Goal: Task Accomplishment & Management: Use online tool/utility

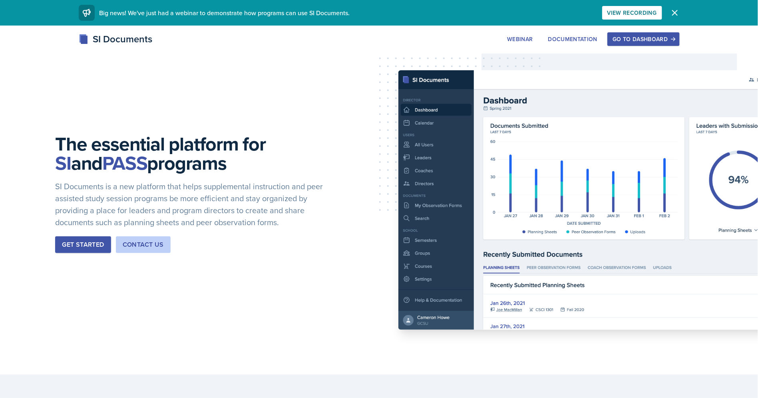
click at [636, 44] on button "Go to Dashboard" at bounding box center [643, 39] width 72 height 14
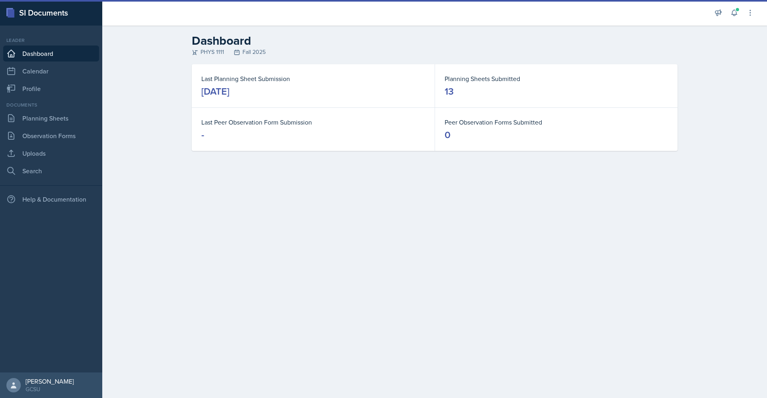
click at [63, 53] on link "Dashboard" at bounding box center [51, 54] width 96 height 16
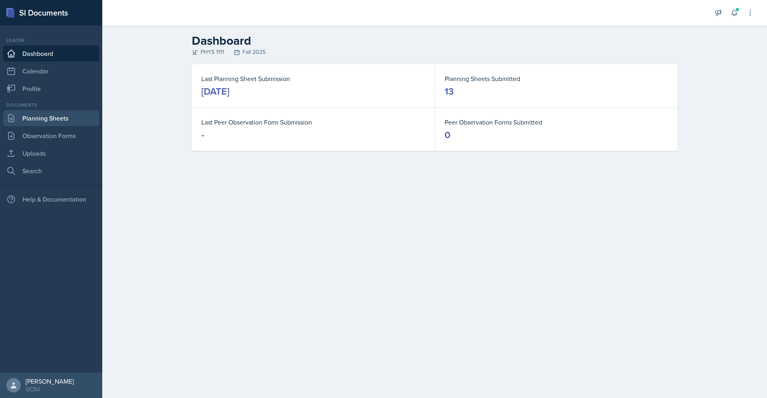
click at [41, 119] on link "Planning Sheets" at bounding box center [51, 118] width 96 height 16
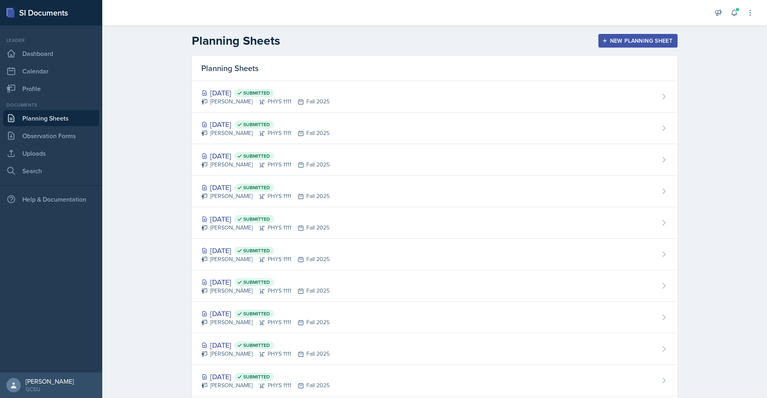
click at [606, 42] on div "New Planning Sheet" at bounding box center [638, 41] width 69 height 6
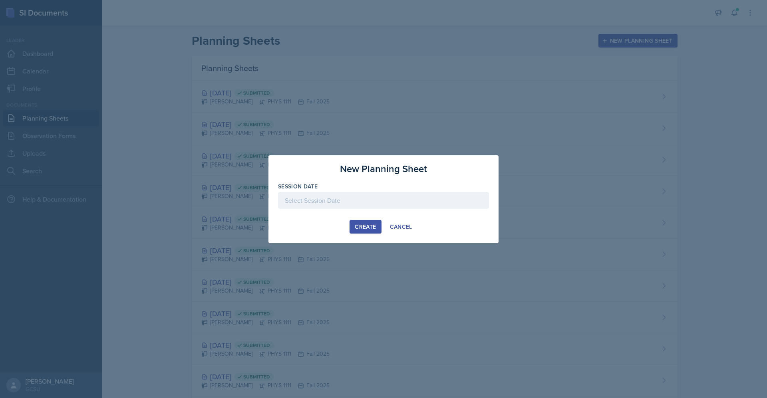
click at [367, 207] on div at bounding box center [383, 200] width 211 height 17
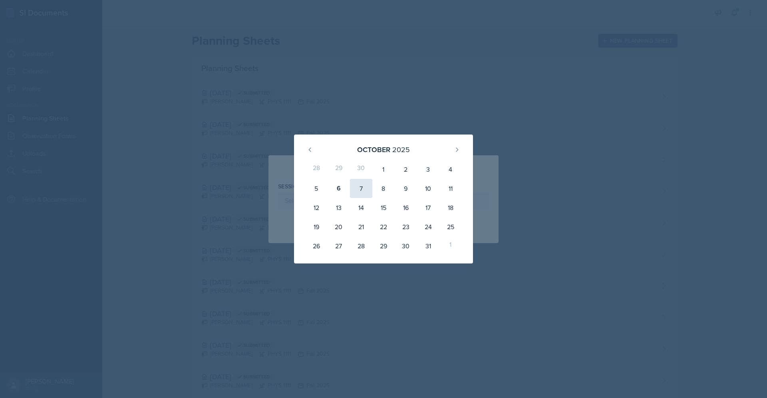
click at [360, 185] on div "7" at bounding box center [361, 188] width 22 height 19
type input "[DATE]"
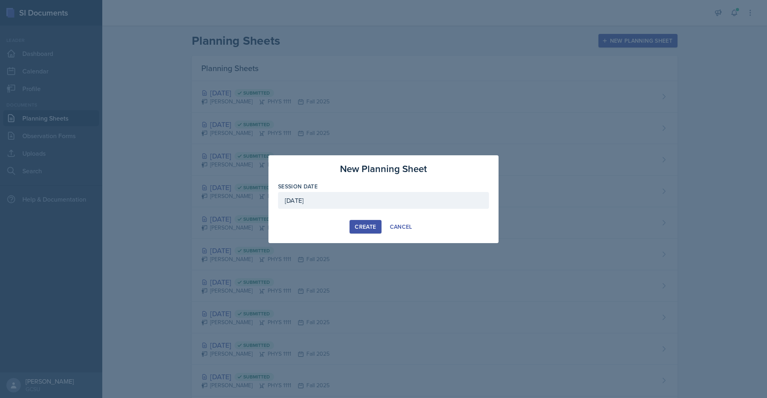
click at [363, 225] on div "Create" at bounding box center [365, 227] width 21 height 6
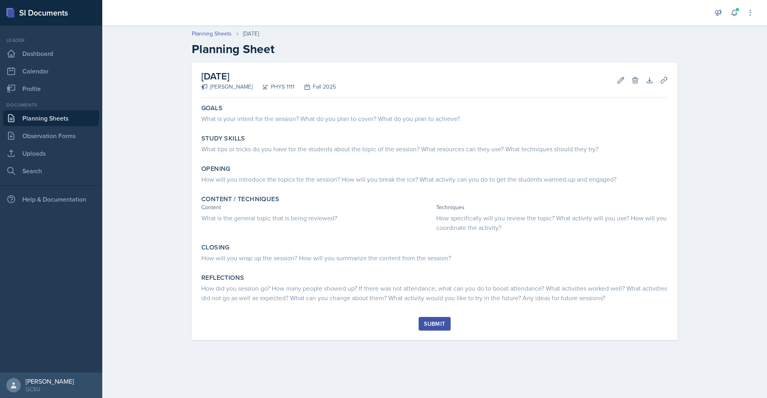
click at [178, 237] on div "Planning Sheets [DATE] Planning Sheet [DATE] [PERSON_NAME] PHYS 1111 Fall 2025 …" at bounding box center [434, 191] width 665 height 338
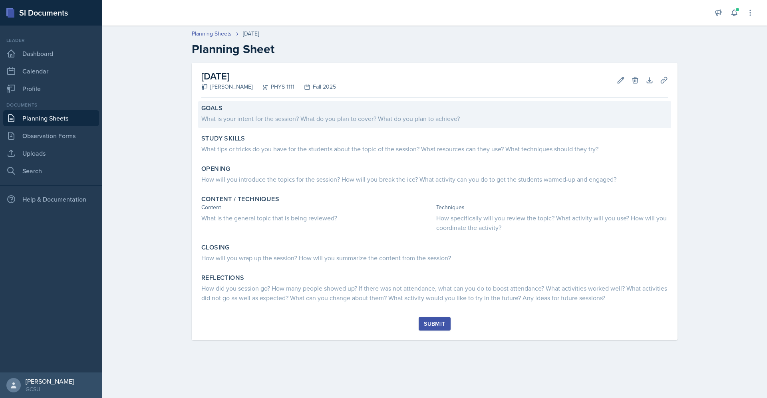
click at [274, 107] on div "Goals" at bounding box center [434, 108] width 467 height 8
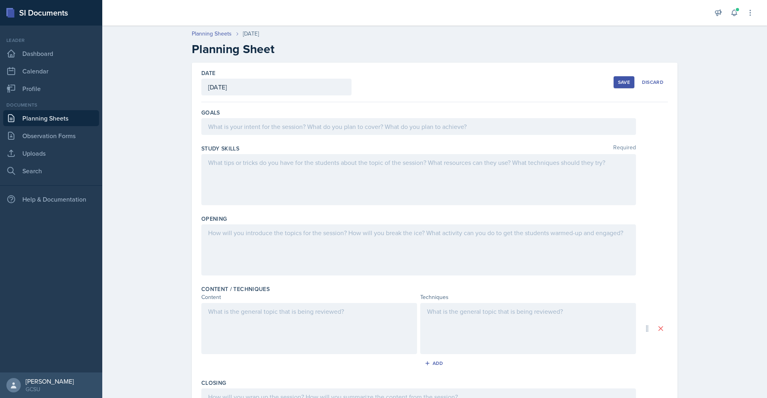
click at [279, 131] on div at bounding box center [418, 126] width 435 height 17
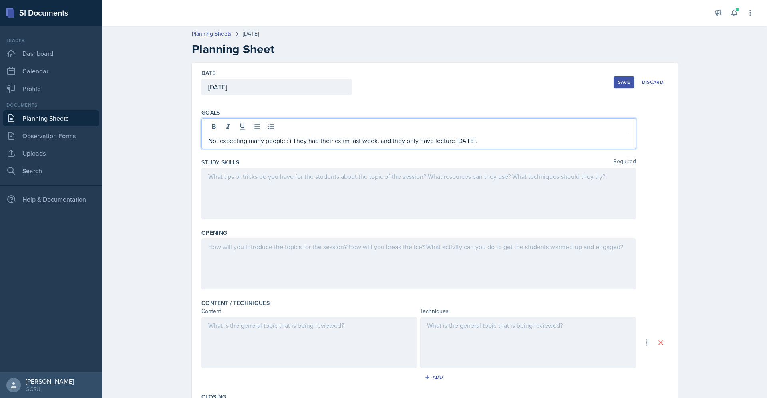
click at [469, 141] on p "Not expecting many people :') They had their exam last week, and they only have…" at bounding box center [418, 141] width 421 height 10
click at [462, 142] on p "Not expecting many people :') They had their exam last week, and they only have…" at bounding box center [418, 141] width 421 height 10
click at [465, 141] on p "Not expecting many people :') They had their exam last week, and they only have…" at bounding box center [418, 141] width 421 height 10
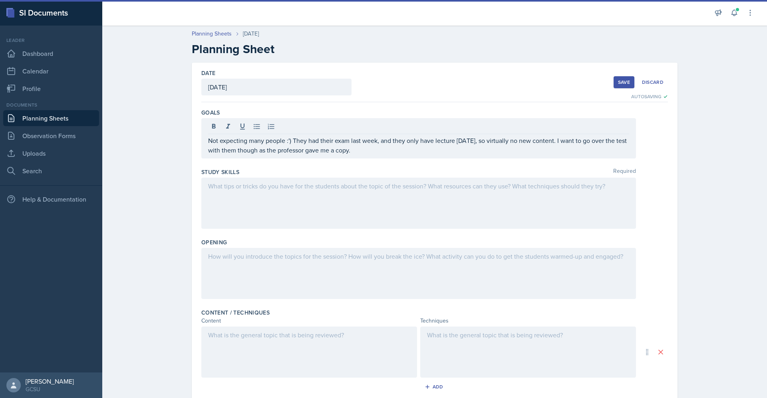
click at [271, 221] on div at bounding box center [418, 203] width 435 height 51
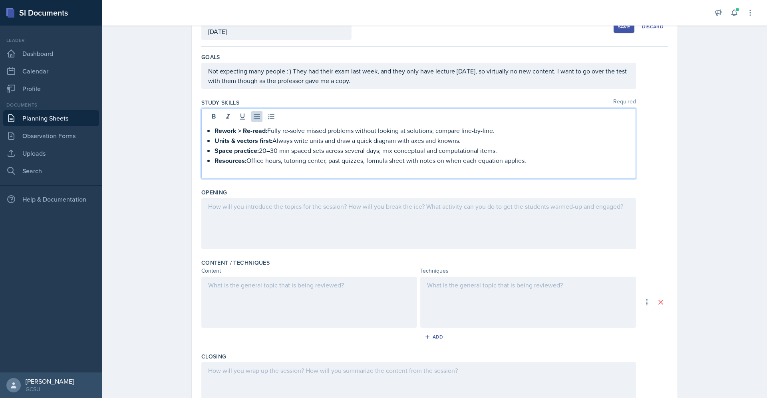
scroll to position [64, 0]
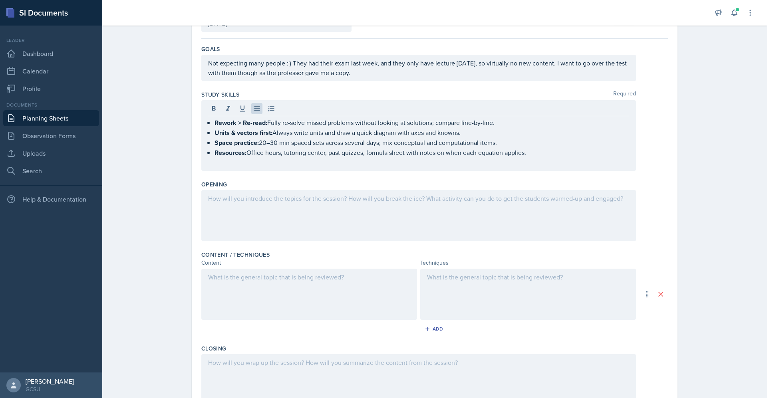
click at [307, 210] on div at bounding box center [418, 215] width 435 height 51
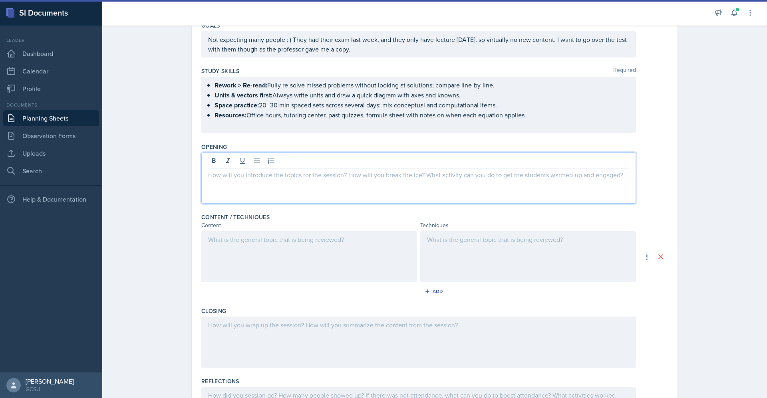
scroll to position [101, 0]
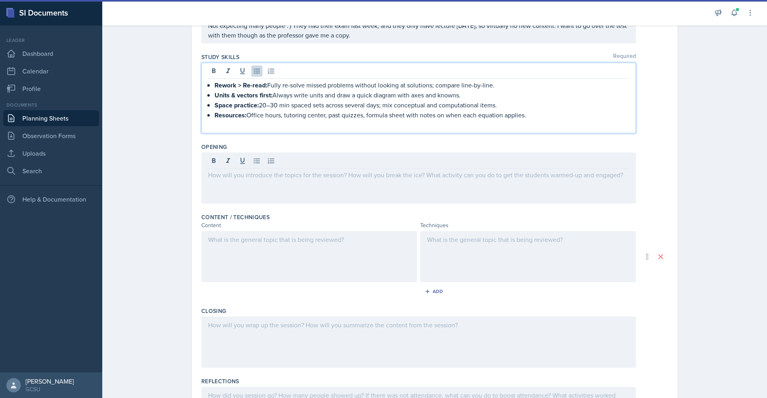
click at [320, 117] on p "Resources: Office hours, tutoring center, past quizzes, formula sheet with note…" at bounding box center [422, 115] width 415 height 10
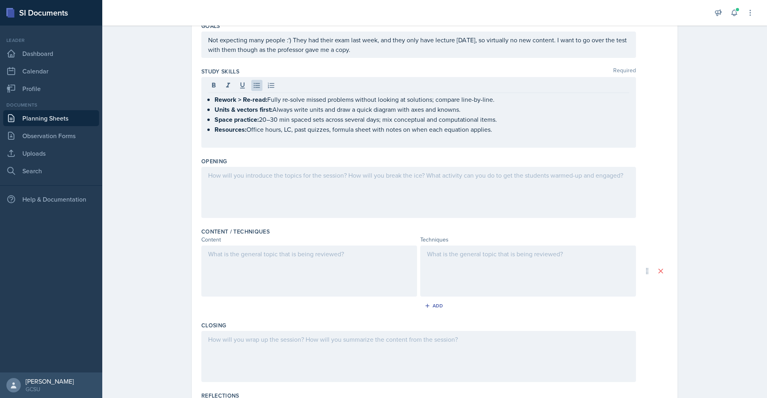
click at [404, 185] on div at bounding box center [418, 192] width 435 height 51
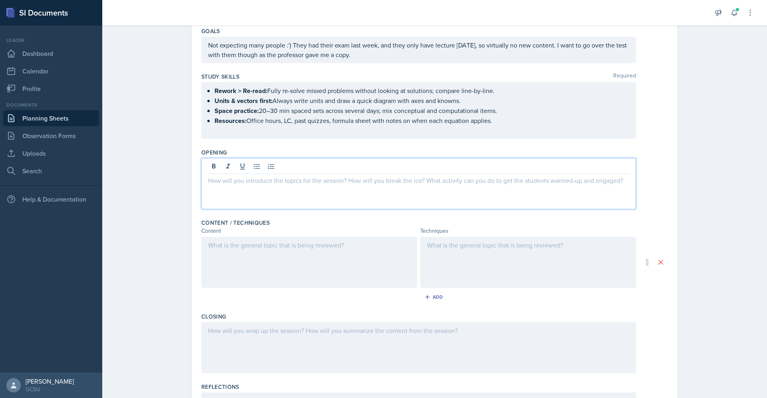
scroll to position [80, 0]
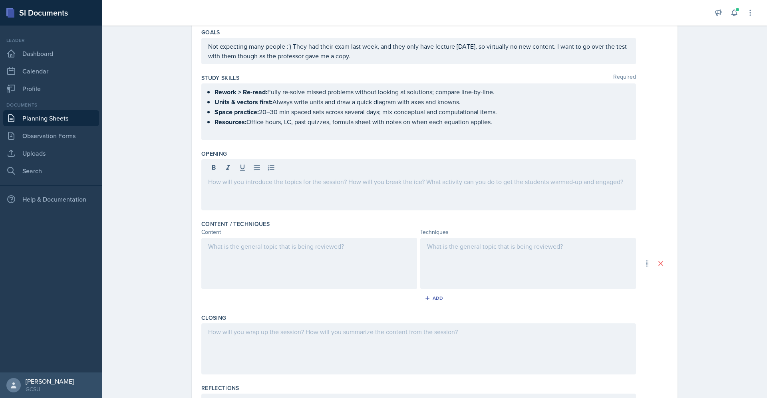
click at [238, 190] on div at bounding box center [418, 184] width 435 height 51
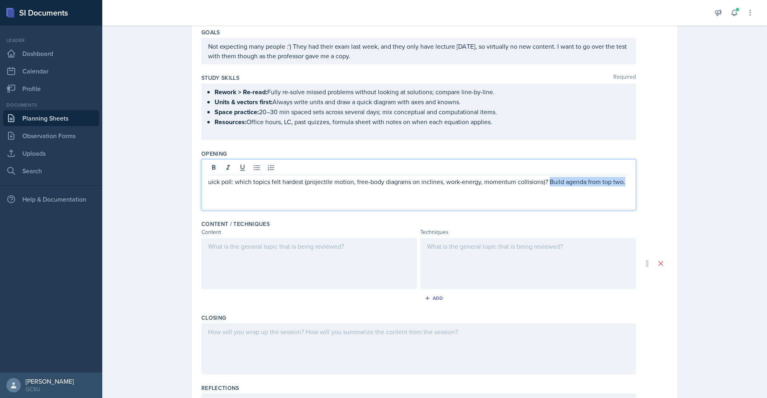
drag, startPoint x: 622, startPoint y: 183, endPoint x: 543, endPoint y: 177, distance: 79.4
click at [543, 177] on p "uick poll: which topics felt hardest (projectile motion, free-body diagrams on …" at bounding box center [418, 182] width 421 height 10
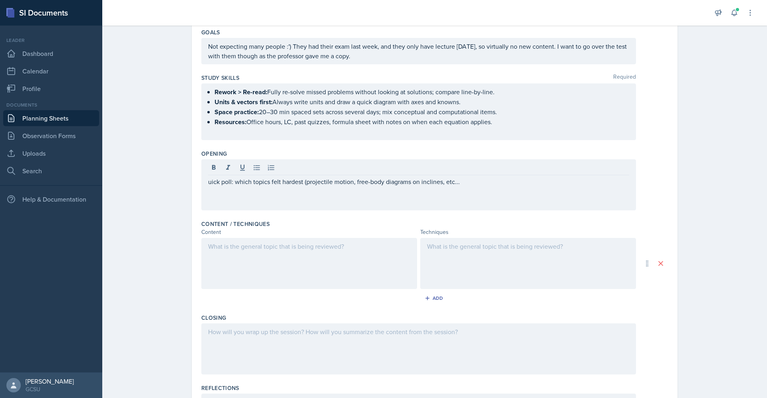
click at [355, 268] on div at bounding box center [309, 263] width 216 height 51
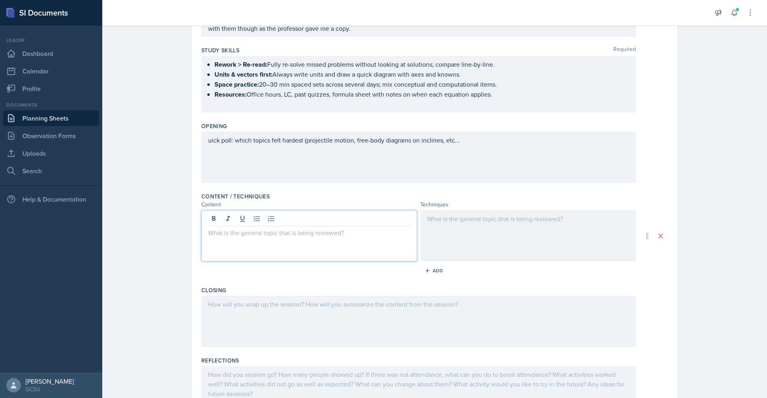
scroll to position [109, 0]
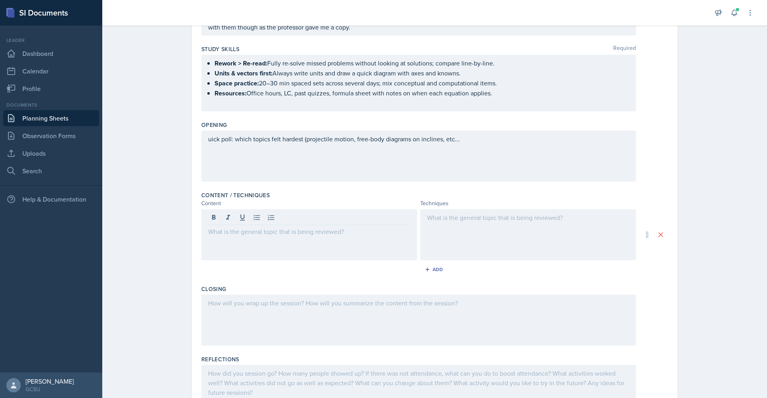
click at [287, 254] on div at bounding box center [309, 234] width 216 height 51
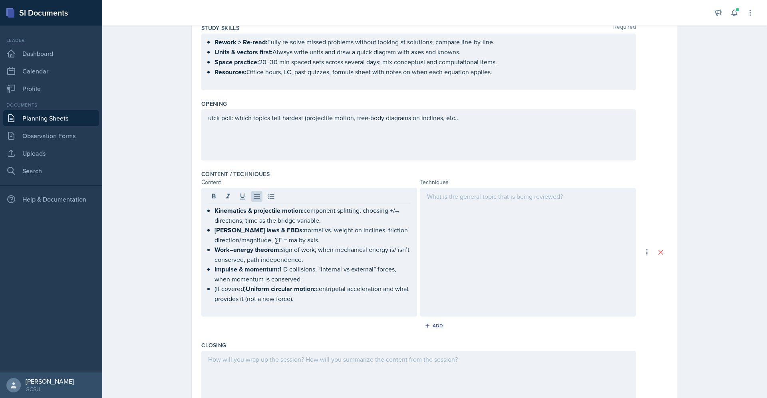
click at [462, 239] on div at bounding box center [528, 252] width 216 height 129
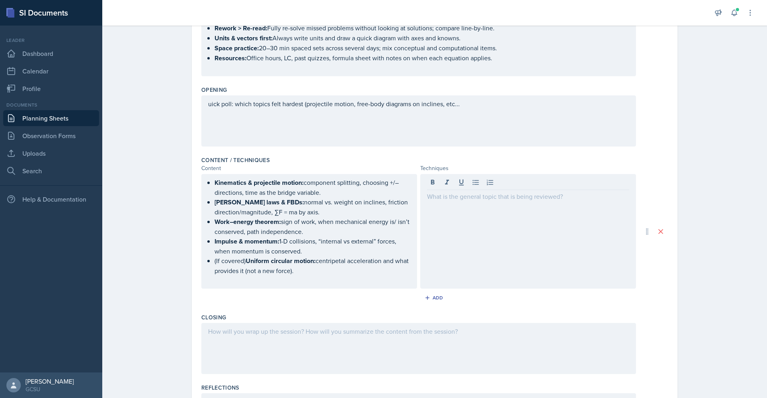
click at [325, 301] on div "Add" at bounding box center [434, 299] width 467 height 15
click at [475, 246] on div at bounding box center [528, 231] width 216 height 115
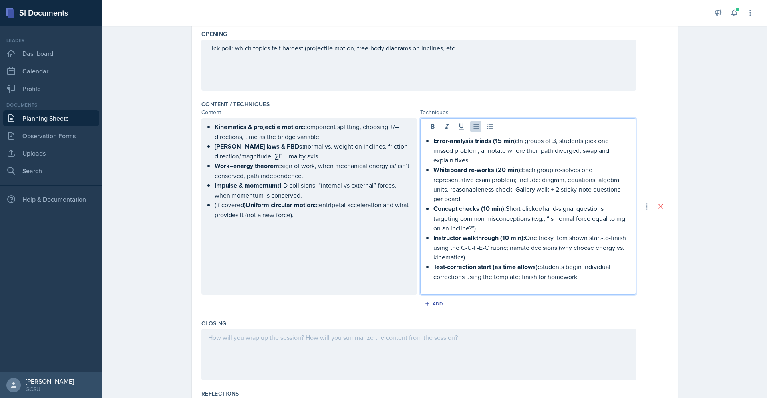
scroll to position [204, 0]
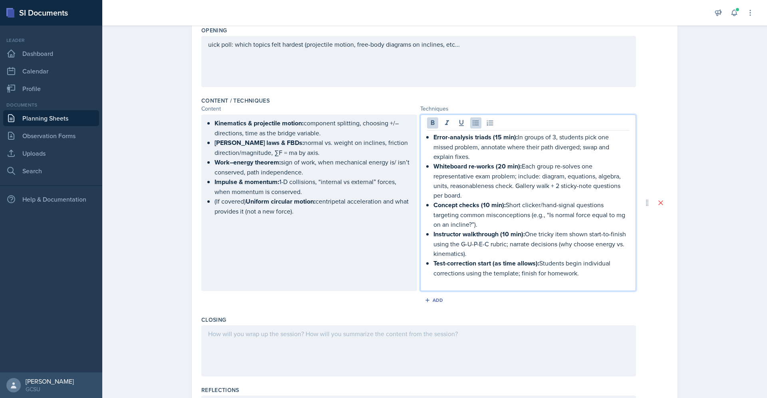
drag, startPoint x: 495, startPoint y: 255, endPoint x: 420, endPoint y: 229, distance: 78.7
click at [420, 229] on div "Error-analysis triads (15 min): In groups of 3, students pick one missed proble…" at bounding box center [528, 203] width 216 height 177
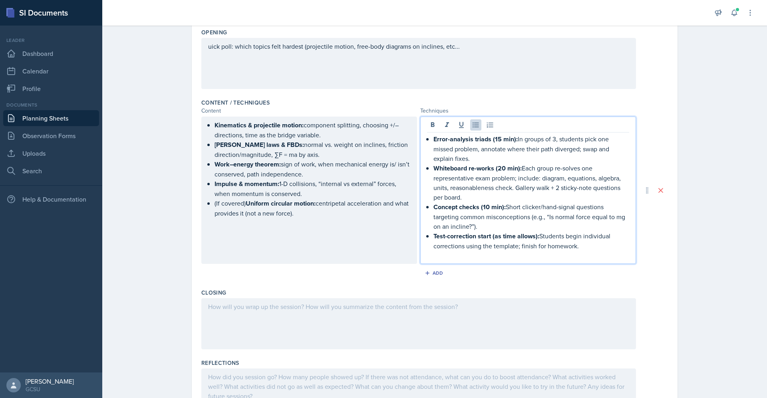
scroll to position [253, 0]
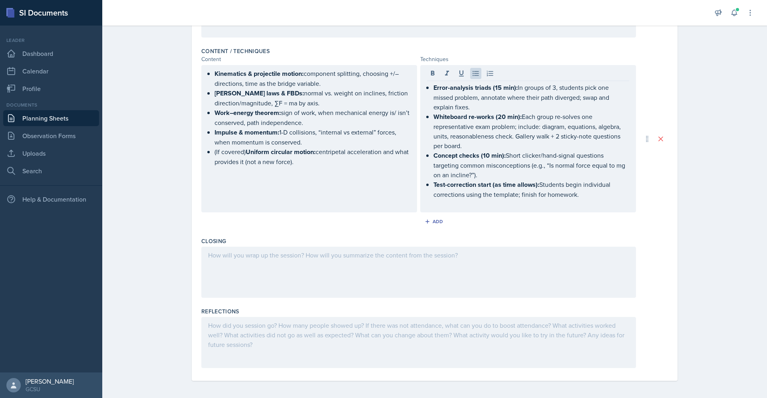
click at [285, 280] on div at bounding box center [418, 272] width 435 height 51
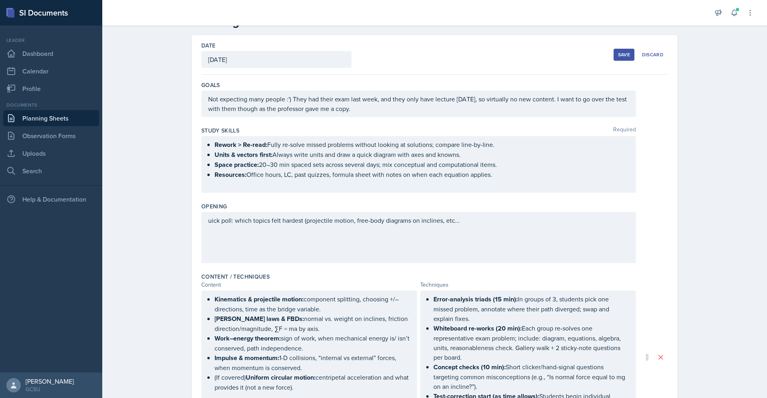
scroll to position [30, 0]
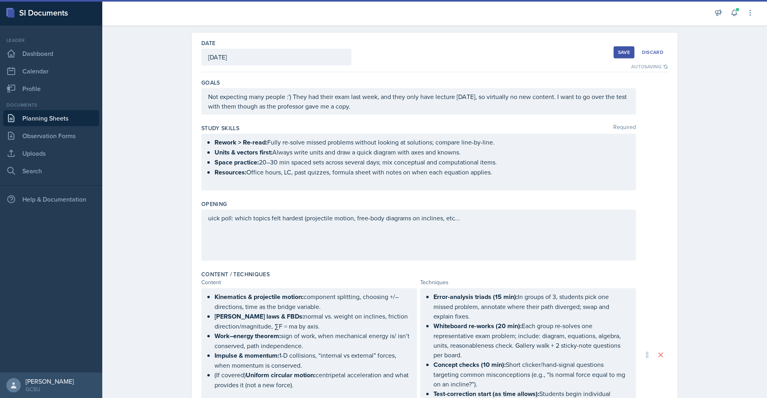
click at [224, 137] on div "Rework > Re-read: Fully re-solve missed problems without looking at solutions; …" at bounding box center [418, 162] width 435 height 57
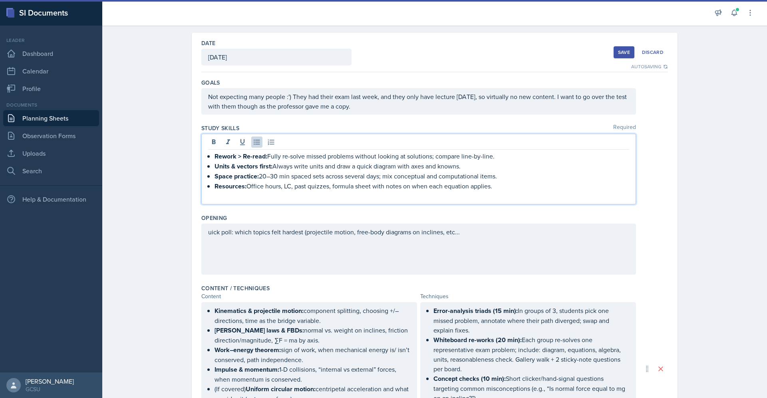
scroll to position [44, 0]
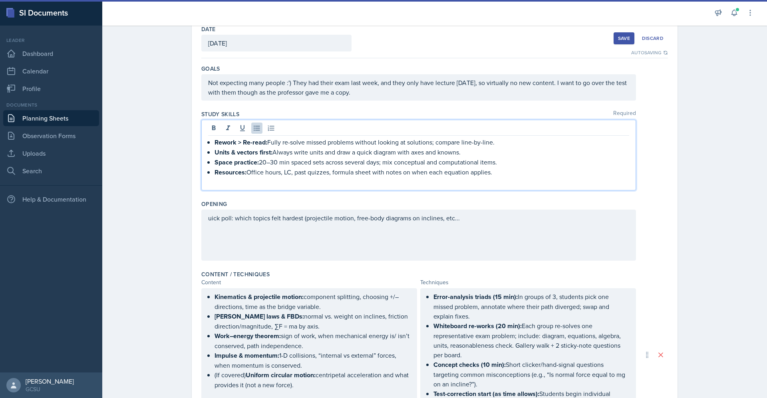
click at [230, 154] on strong "Units & vectors first:" at bounding box center [244, 152] width 58 height 9
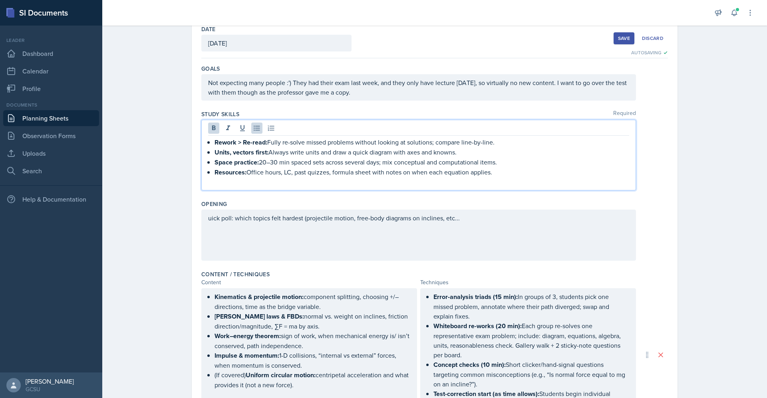
click at [261, 153] on strong "Units, vectors first:" at bounding box center [242, 152] width 54 height 9
click at [501, 161] on p "Space practice: 20–30 min spaced sets across several days; mix conceptual and c…" at bounding box center [422, 162] width 415 height 10
click at [232, 162] on strong "Space practice:" at bounding box center [237, 162] width 44 height 9
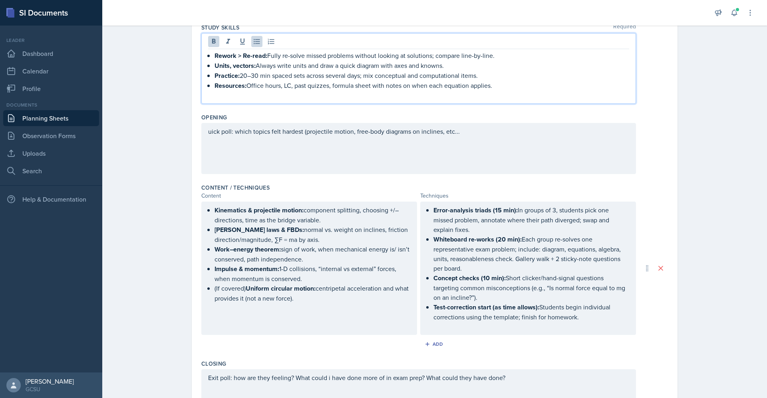
scroll to position [131, 0]
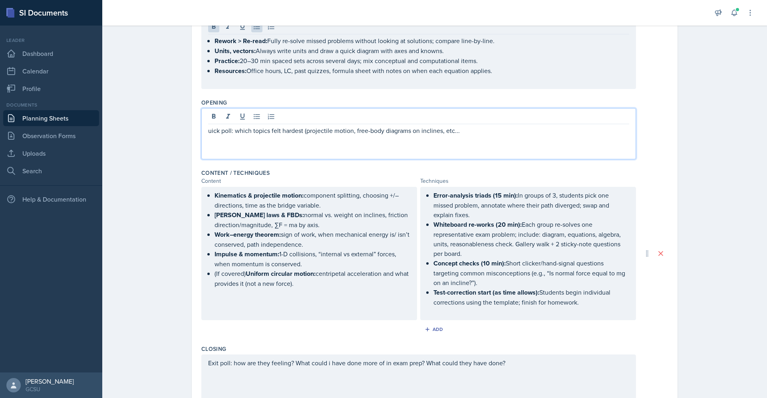
click at [321, 143] on p at bounding box center [418, 140] width 421 height 10
click at [280, 137] on p at bounding box center [418, 140] width 421 height 10
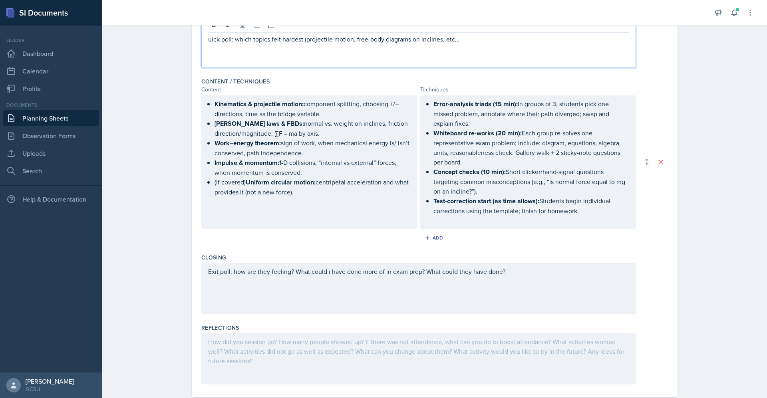
scroll to position [237, 0]
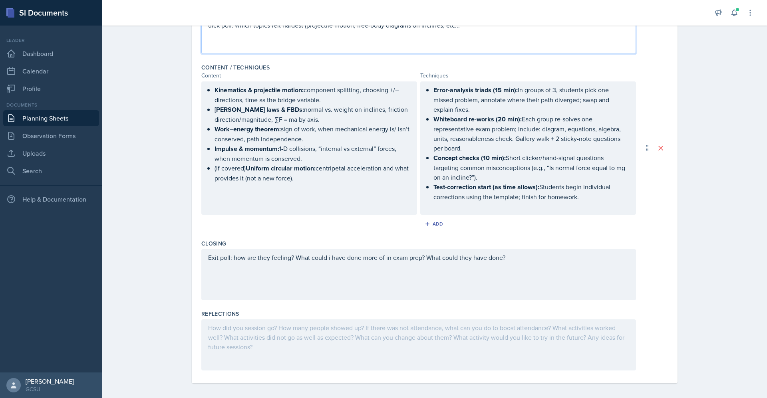
click at [326, 193] on p at bounding box center [309, 188] width 202 height 10
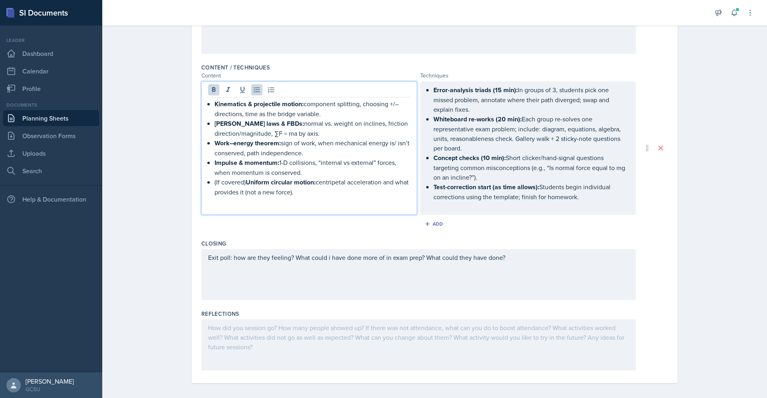
drag, startPoint x: 325, startPoint y: 152, endPoint x: 201, endPoint y: 139, distance: 124.2
click at [201, 139] on div "Kinematics & projectile motion: component splitting, choosing +/– directions, t…" at bounding box center [309, 148] width 216 height 133
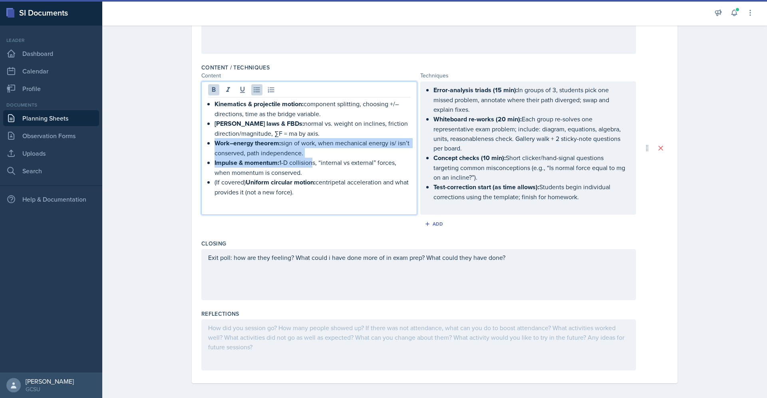
drag, startPoint x: 305, startPoint y: 166, endPoint x: 201, endPoint y: 143, distance: 106.9
click at [201, 143] on div "Kinematics & projectile motion: component splitting, choosing +/– directions, t…" at bounding box center [309, 148] width 216 height 133
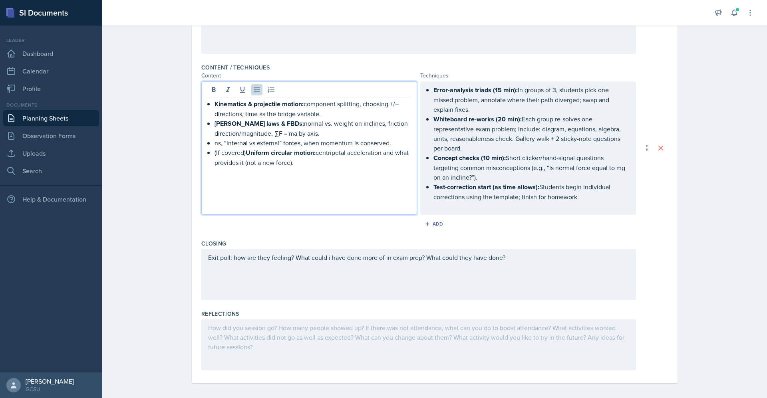
click at [218, 142] on p "ns, “internal vs external” forces, when momentum is conserved." at bounding box center [313, 143] width 196 height 10
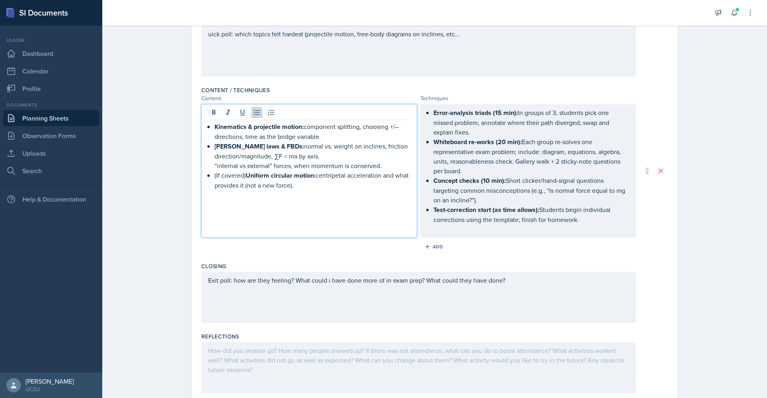
scroll to position [210, 0]
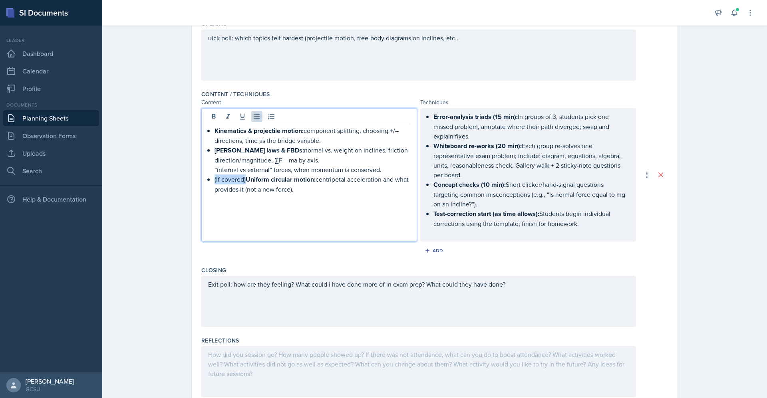
drag, startPoint x: 241, startPoint y: 181, endPoint x: 207, endPoint y: 176, distance: 33.9
click at [208, 176] on div "Kinematics & projectile motion: component splitting, choosing +/– directions, t…" at bounding box center [309, 165] width 202 height 78
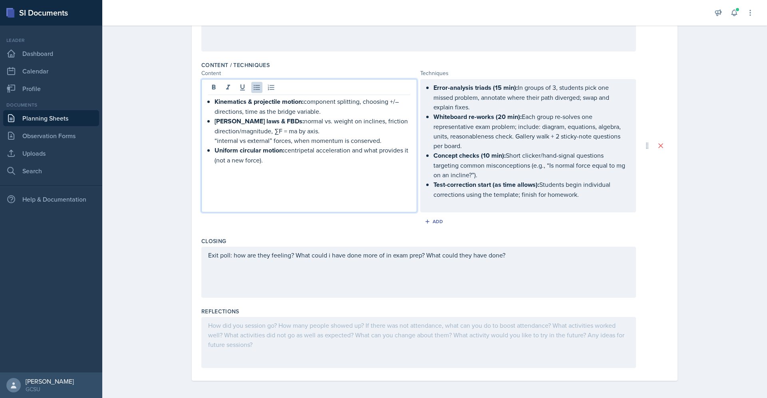
scroll to position [0, 0]
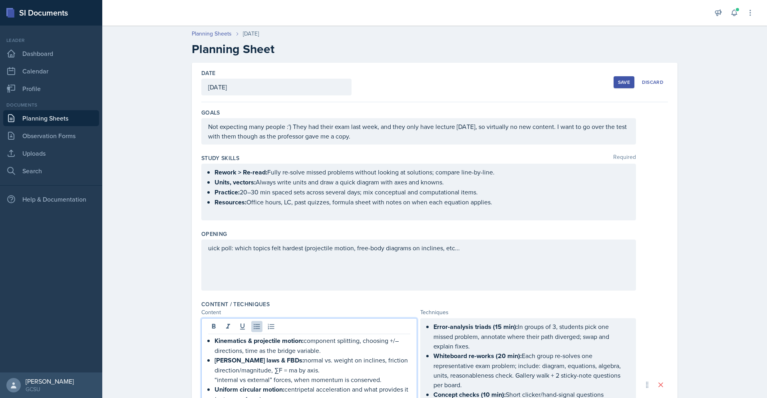
click at [619, 78] on button "Save" at bounding box center [624, 82] width 21 height 12
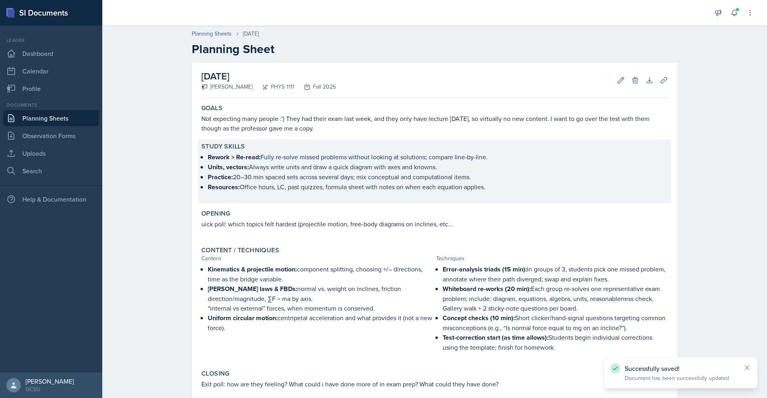
scroll to position [84, 0]
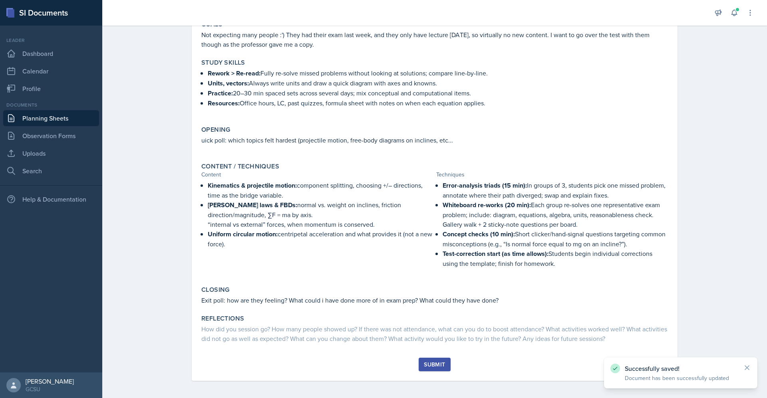
click at [427, 362] on div "Submit" at bounding box center [434, 365] width 21 height 6
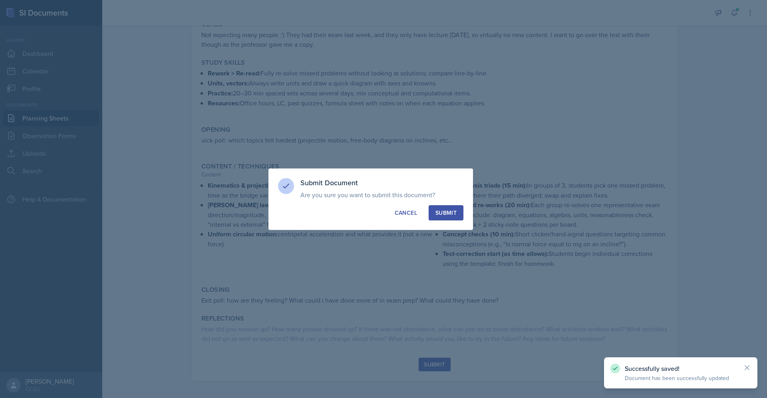
click at [450, 216] on div "Submit" at bounding box center [446, 213] width 21 height 8
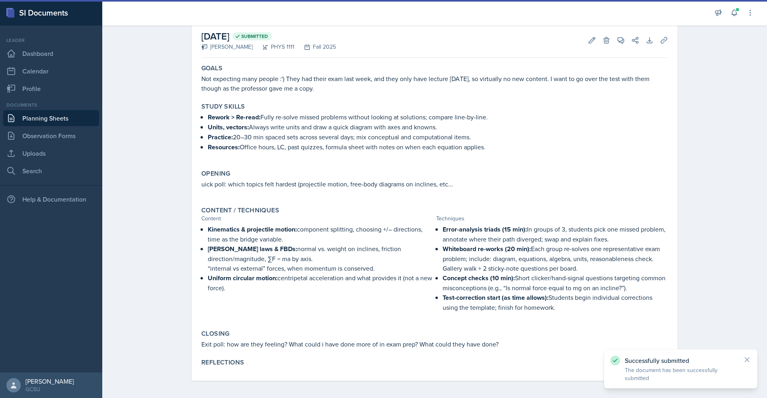
scroll to position [0, 0]
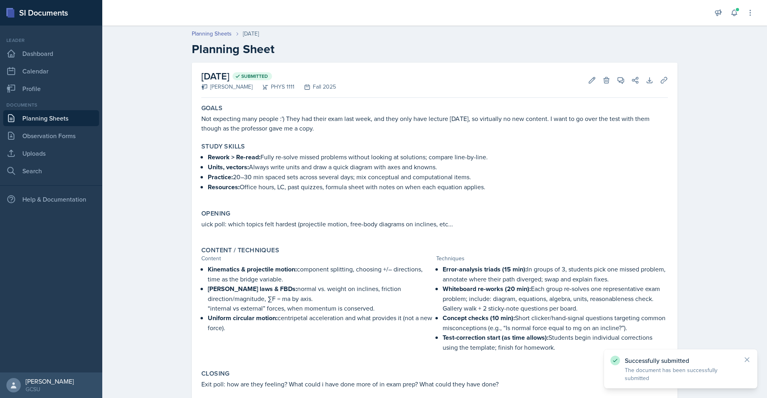
click at [48, 117] on link "Planning Sheets" at bounding box center [51, 118] width 96 height 16
